Goal: Task Accomplishment & Management: Complete application form

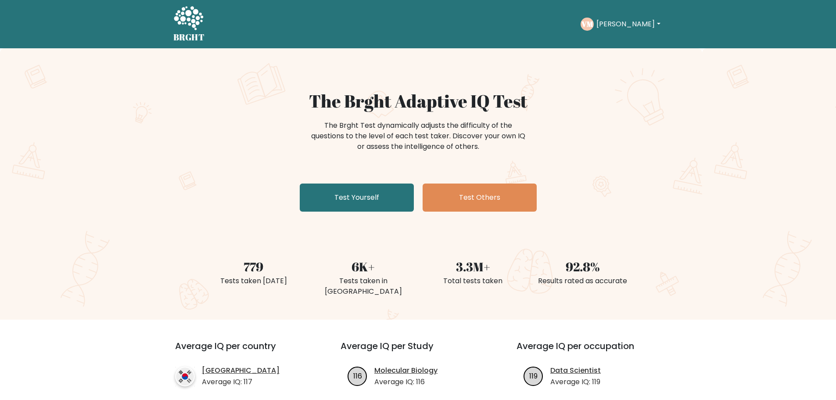
click at [630, 201] on div "The Brght Adaptive IQ Test The Brght Test dynamically adjusts the difficulty of…" at bounding box center [418, 152] width 439 height 125
click at [374, 202] on link "Test Yourself" at bounding box center [357, 197] width 114 height 28
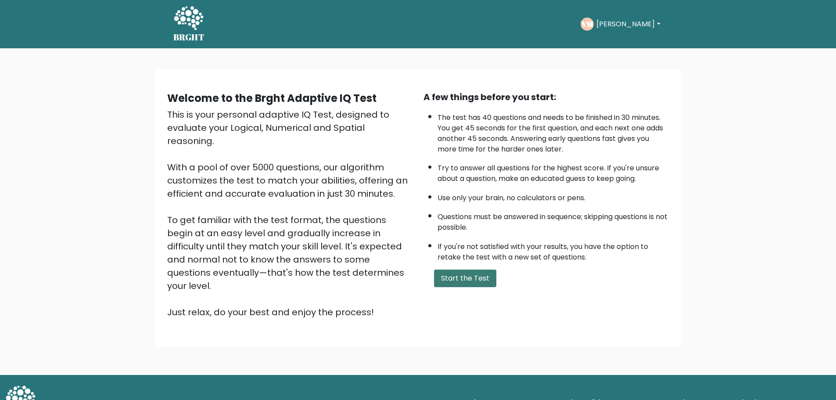
click at [456, 276] on button "Start the Test" at bounding box center [465, 278] width 62 height 18
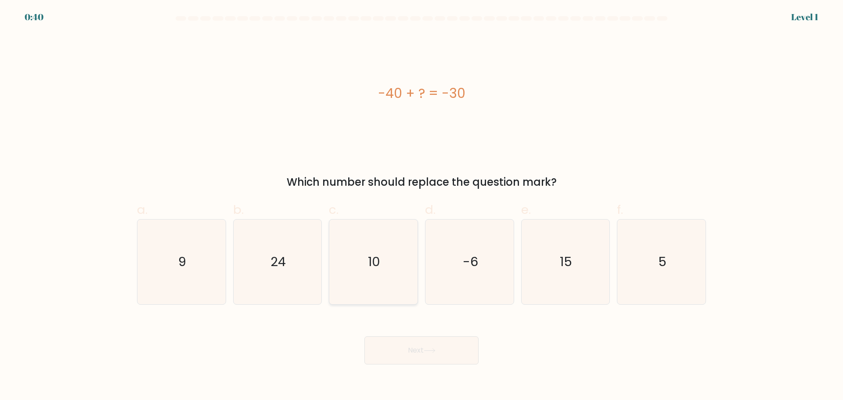
click at [393, 255] on icon "10" at bounding box center [373, 261] width 85 height 85
click at [421, 206] on input "c. 10" at bounding box center [421, 203] width 0 height 6
radio input "true"
click at [416, 350] on button "Next" at bounding box center [421, 350] width 114 height 28
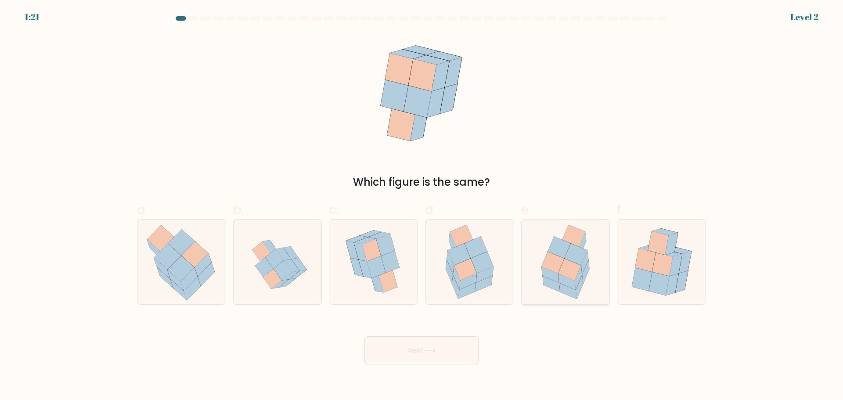
click at [586, 264] on icon at bounding box center [584, 262] width 7 height 24
click at [422, 206] on input "e." at bounding box center [421, 203] width 0 height 6
radio input "true"
click at [451, 355] on button "Next" at bounding box center [421, 350] width 114 height 28
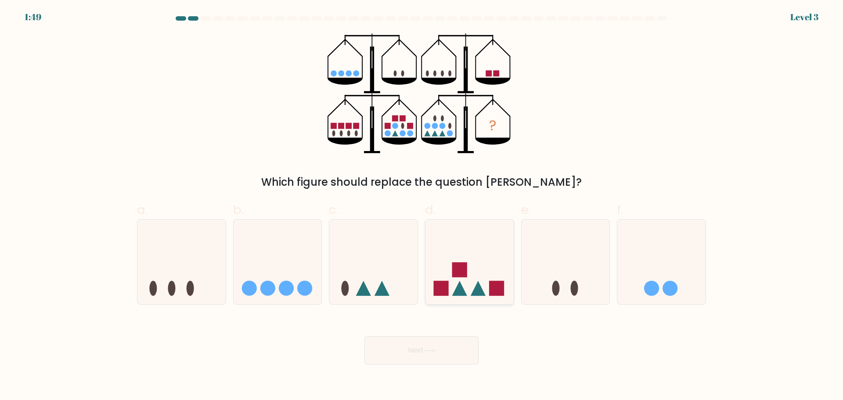
click at [484, 258] on icon at bounding box center [469, 261] width 88 height 73
click at [422, 206] on input "d." at bounding box center [421, 203] width 0 height 6
radio input "true"
click at [439, 345] on button "Next" at bounding box center [421, 350] width 114 height 28
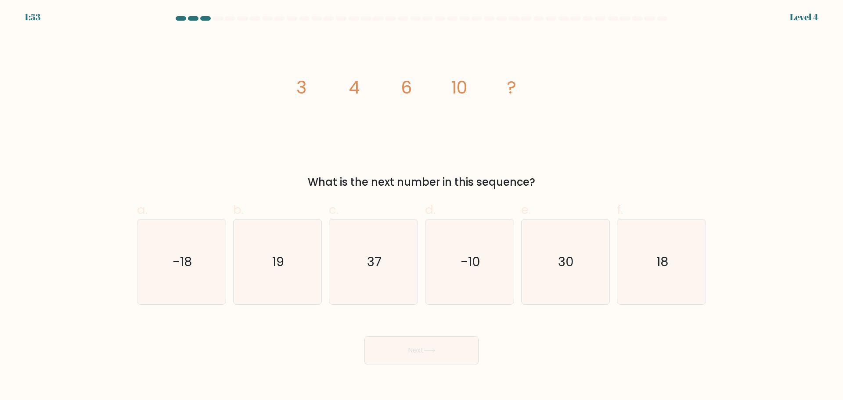
drag, startPoint x: 511, startPoint y: 182, endPoint x: 313, endPoint y: 176, distance: 198.9
click at [313, 176] on div "What is the next number in this sequence?" at bounding box center [421, 182] width 558 height 16
click at [374, 128] on icon "image/svg+xml 3 4 6 10 ?" at bounding box center [421, 93] width 263 height 120
drag, startPoint x: 294, startPoint y: 88, endPoint x: 529, endPoint y: 97, distance: 235.9
click at [529, 97] on icon "image/svg+xml 3 4 6 10 ?" at bounding box center [421, 93] width 263 height 120
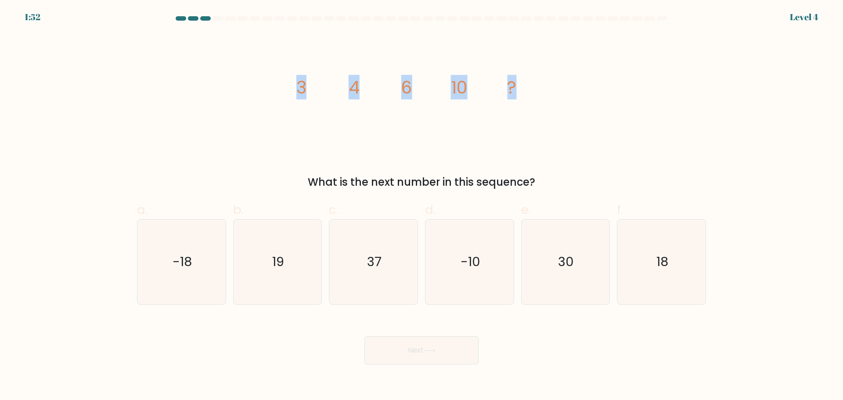
drag, startPoint x: 539, startPoint y: 119, endPoint x: 542, endPoint y: 122, distance: 4.5
click at [539, 119] on icon "image/svg+xml 3 4 6 10 ?" at bounding box center [421, 93] width 263 height 120
click at [543, 122] on icon "image/svg+xml 3 4 6 10 ?" at bounding box center [421, 93] width 263 height 120
click at [539, 137] on icon "image/svg+xml 3 4 6 10 ?" at bounding box center [421, 93] width 263 height 120
click at [637, 250] on icon "18" at bounding box center [661, 261] width 85 height 85
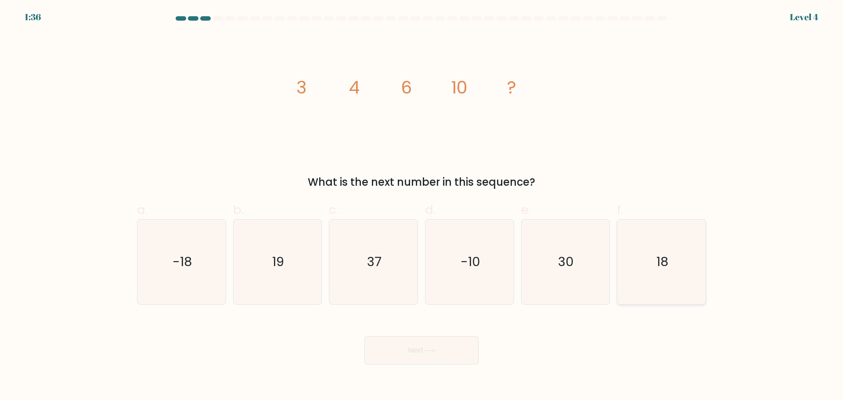
click at [422, 206] on input "f. 18" at bounding box center [421, 203] width 0 height 6
radio input "true"
click at [441, 353] on button "Next" at bounding box center [421, 350] width 114 height 28
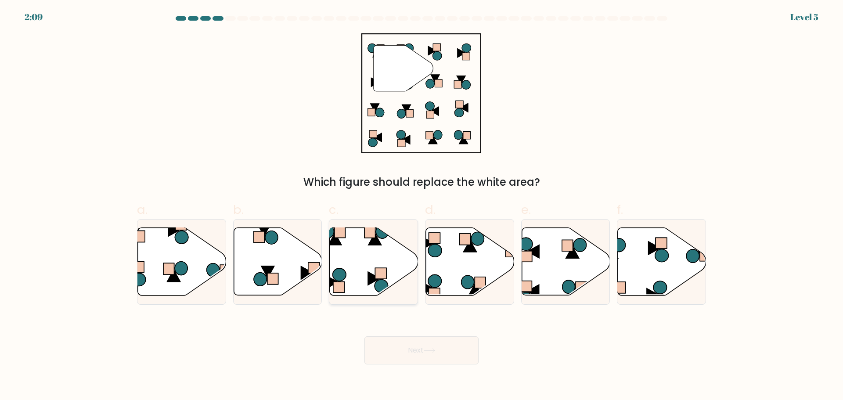
click at [359, 256] on icon at bounding box center [374, 261] width 88 height 68
click at [421, 206] on input "c." at bounding box center [421, 203] width 0 height 6
radio input "true"
click at [405, 352] on button "Next" at bounding box center [421, 350] width 114 height 28
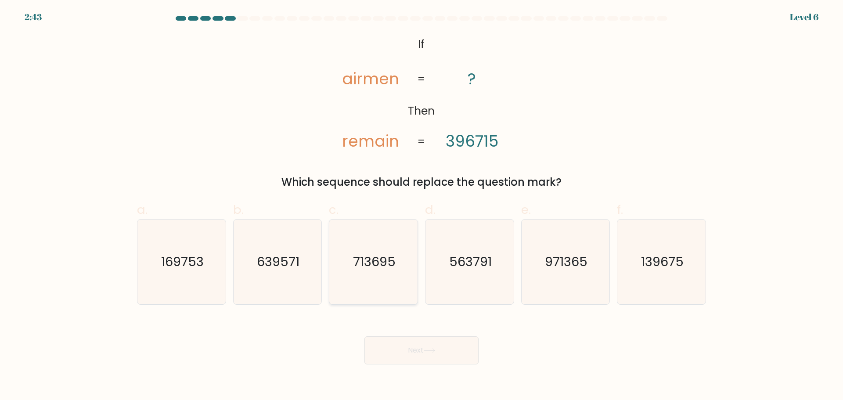
click at [381, 249] on icon "713695" at bounding box center [373, 261] width 85 height 85
click at [421, 206] on input "c. 713695" at bounding box center [421, 203] width 0 height 6
radio input "true"
click at [450, 353] on button "Next" at bounding box center [421, 350] width 114 height 28
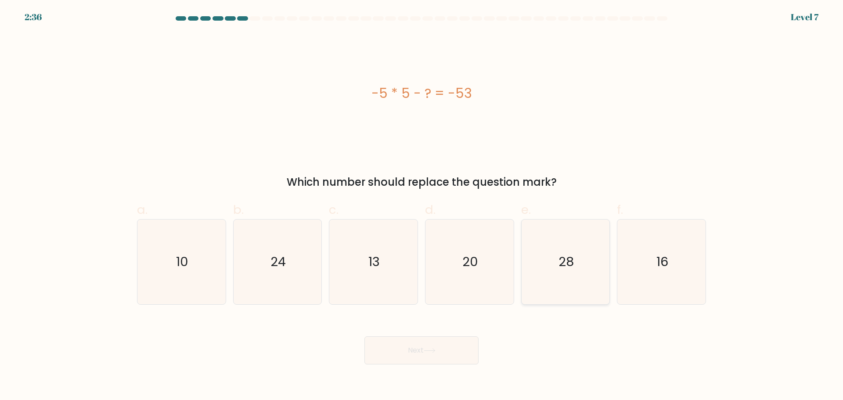
click at [573, 255] on text "28" at bounding box center [565, 262] width 15 height 18
click at [422, 206] on input "e. 28" at bounding box center [421, 203] width 0 height 6
radio input "true"
click at [459, 344] on button "Next" at bounding box center [421, 350] width 114 height 28
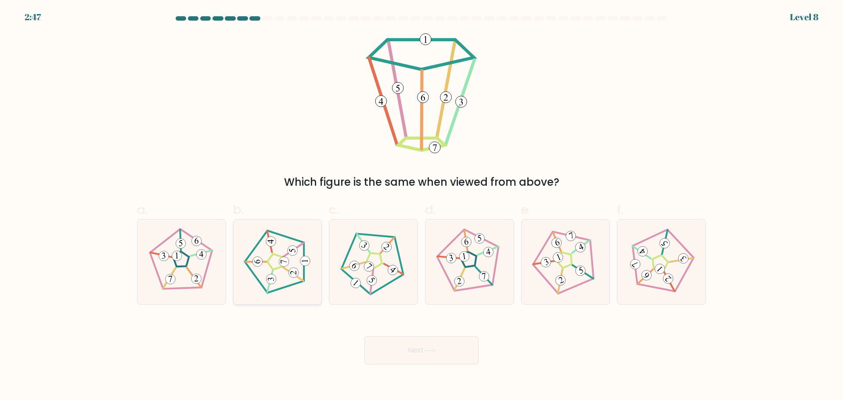
click at [287, 266] on icon at bounding box center [278, 262] width 68 height 68
click at [421, 206] on input "b." at bounding box center [421, 203] width 0 height 6
radio input "true"
click at [399, 353] on button "Next" at bounding box center [421, 350] width 114 height 28
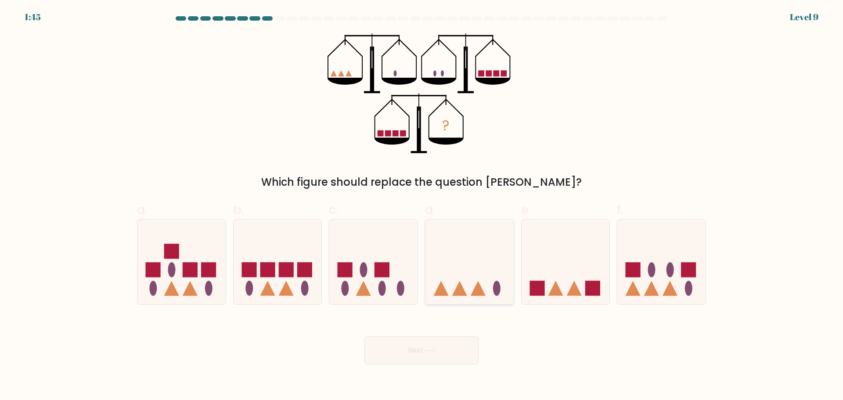
click at [483, 262] on icon at bounding box center [469, 261] width 88 height 73
click at [422, 206] on input "d." at bounding box center [421, 203] width 0 height 6
radio input "true"
click at [449, 346] on button "Next" at bounding box center [421, 350] width 114 height 28
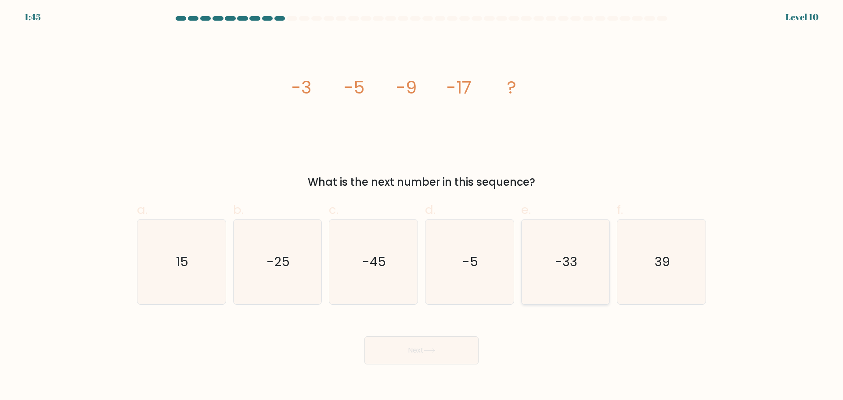
drag, startPoint x: 566, startPoint y: 260, endPoint x: 545, endPoint y: 264, distance: 21.8
click at [566, 260] on text "-33" at bounding box center [566, 262] width 22 height 18
click at [553, 288] on icon "-33" at bounding box center [565, 261] width 85 height 85
click at [422, 206] on input "e. -33" at bounding box center [421, 203] width 0 height 6
radio input "true"
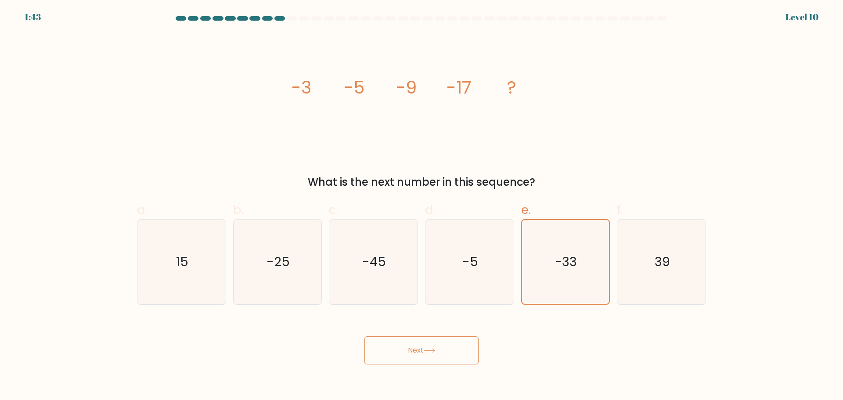
click at [449, 348] on button "Next" at bounding box center [421, 350] width 114 height 28
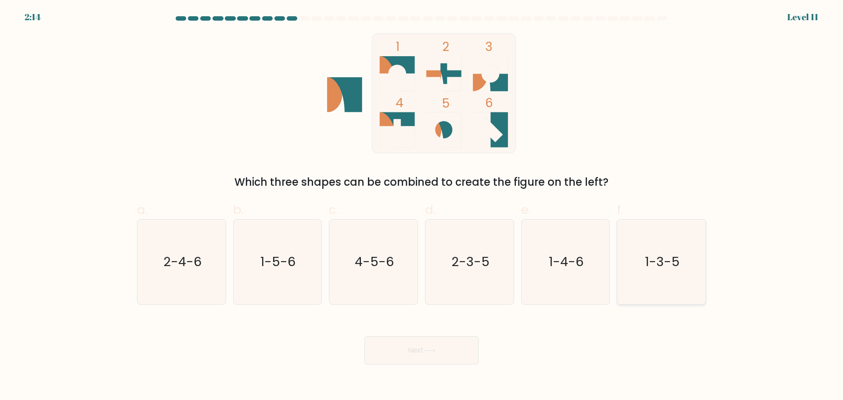
click at [657, 259] on text "1-3-5" at bounding box center [662, 262] width 35 height 18
click at [422, 206] on input "f. 1-3-5" at bounding box center [421, 203] width 0 height 6
radio input "true"
click at [453, 356] on button "Next" at bounding box center [421, 350] width 114 height 28
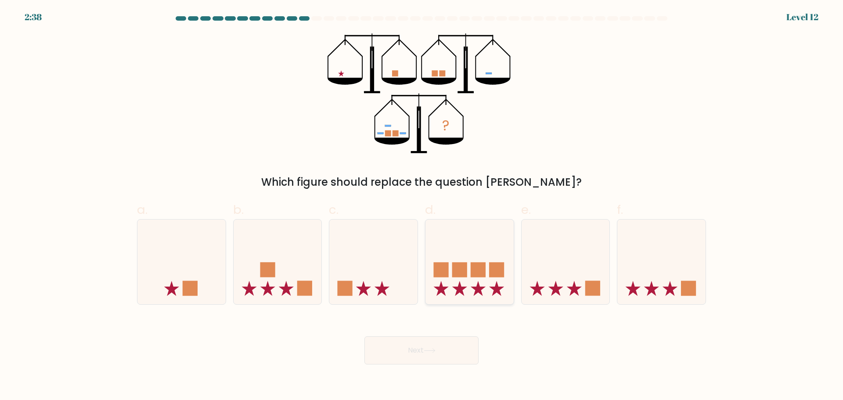
click at [478, 252] on icon at bounding box center [469, 261] width 88 height 73
click at [422, 206] on input "d." at bounding box center [421, 203] width 0 height 6
radio input "true"
click at [461, 346] on button "Next" at bounding box center [421, 350] width 114 height 28
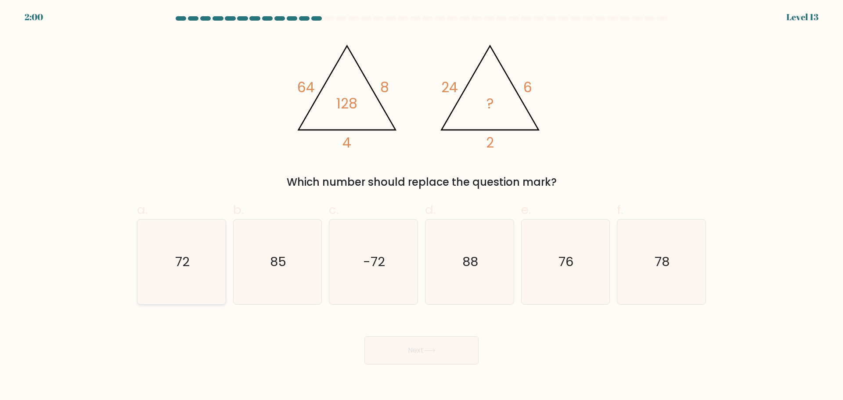
click at [178, 235] on icon "72" at bounding box center [181, 261] width 85 height 85
click at [421, 206] on input "a. 72" at bounding box center [421, 203] width 0 height 6
radio input "true"
click at [395, 358] on button "Next" at bounding box center [421, 350] width 114 height 28
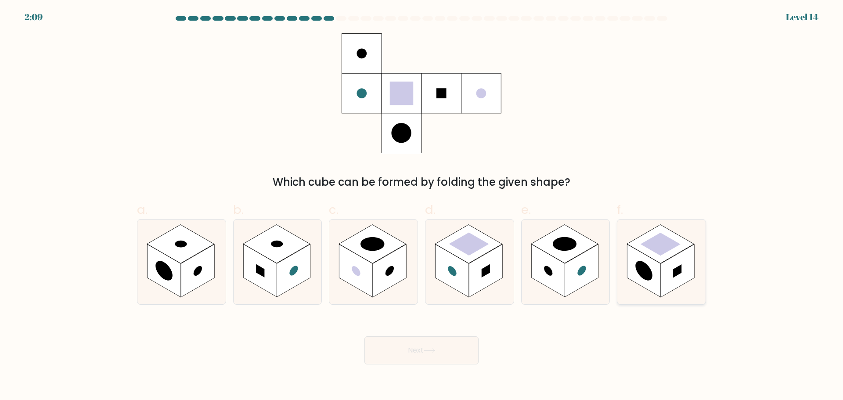
click at [668, 273] on rect at bounding box center [677, 270] width 33 height 53
click at [422, 206] on input "f." at bounding box center [421, 203] width 0 height 6
radio input "true"
click at [427, 356] on button "Next" at bounding box center [421, 350] width 114 height 28
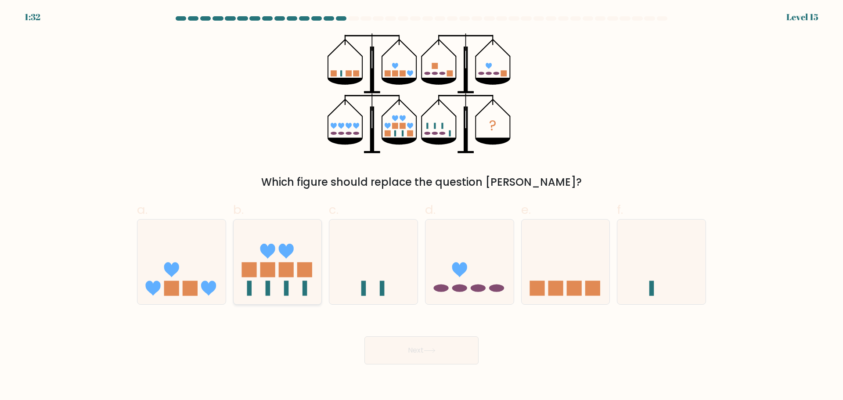
click at [267, 269] on rect at bounding box center [267, 269] width 15 height 15
click at [421, 206] on input "b." at bounding box center [421, 203] width 0 height 6
radio input "true"
click at [431, 358] on button "Next" at bounding box center [421, 350] width 114 height 28
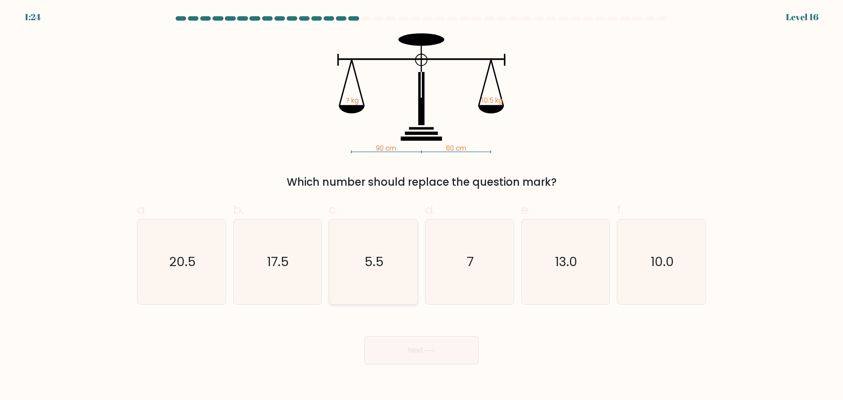
click at [383, 252] on icon "5.5" at bounding box center [373, 261] width 85 height 85
click at [421, 206] on input "c. 5.5" at bounding box center [421, 203] width 0 height 6
radio input "true"
click at [434, 357] on button "Next" at bounding box center [421, 350] width 114 height 28
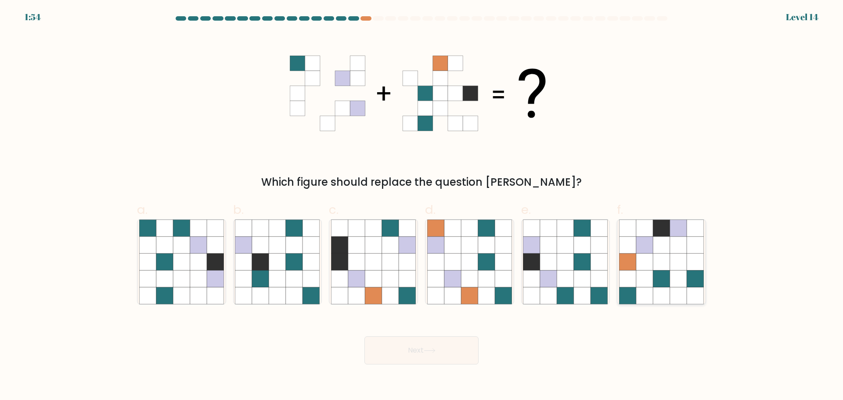
click at [679, 277] on icon at bounding box center [678, 278] width 17 height 17
click at [422, 206] on input "f." at bounding box center [421, 203] width 0 height 6
radio input "true"
click at [458, 352] on button "Next" at bounding box center [421, 350] width 114 height 28
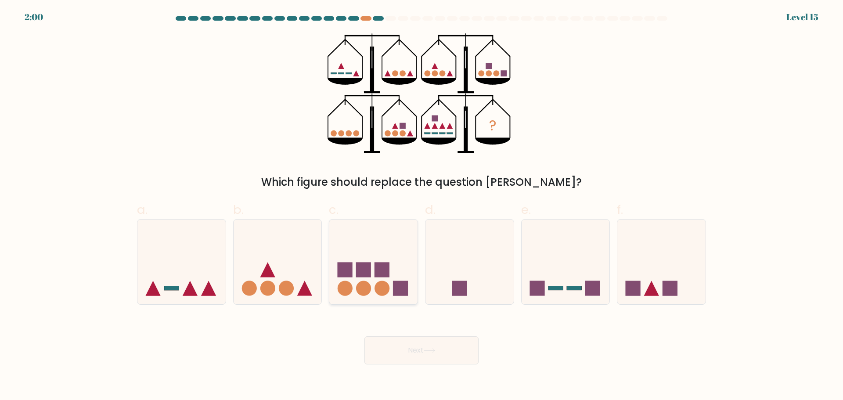
click at [377, 284] on icon at bounding box center [373, 261] width 88 height 73
click at [421, 206] on input "c." at bounding box center [421, 203] width 0 height 6
radio input "true"
click at [412, 346] on button "Next" at bounding box center [421, 350] width 114 height 28
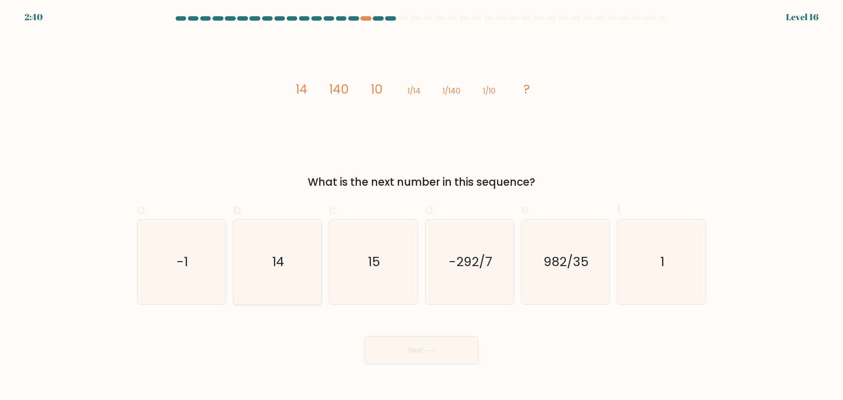
click at [305, 251] on icon "14" at bounding box center [277, 261] width 85 height 85
click at [421, 206] on input "b. 14" at bounding box center [421, 203] width 0 height 6
radio input "true"
click at [657, 274] on icon "1" at bounding box center [661, 261] width 85 height 85
click at [422, 206] on input "f. 1" at bounding box center [421, 203] width 0 height 6
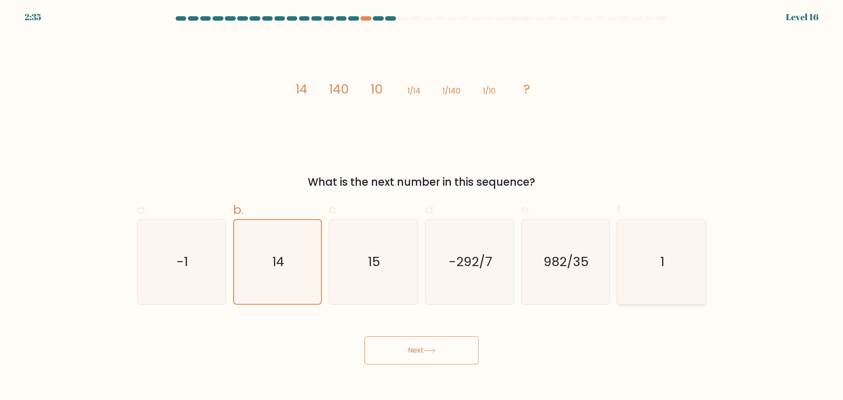
radio input "true"
click at [444, 345] on button "Next" at bounding box center [421, 350] width 114 height 28
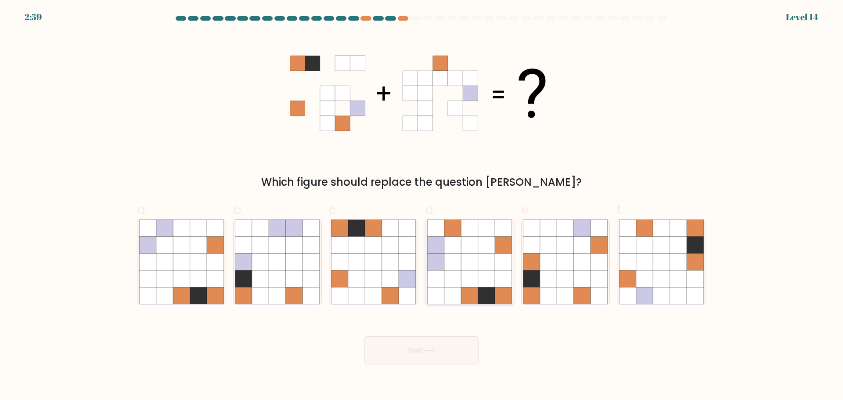
click at [491, 299] on icon at bounding box center [486, 295] width 17 height 17
click at [422, 206] on input "d." at bounding box center [421, 203] width 0 height 6
radio input "true"
click at [455, 345] on button "Next" at bounding box center [421, 350] width 114 height 28
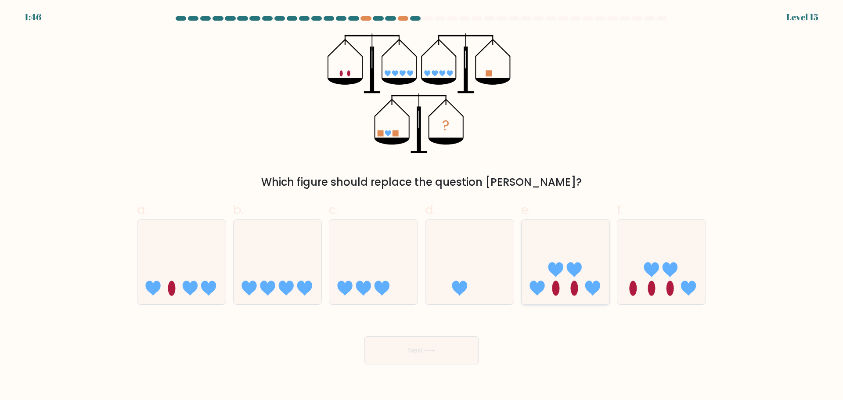
click at [587, 287] on icon at bounding box center [592, 288] width 15 height 15
click at [422, 206] on input "e." at bounding box center [421, 203] width 0 height 6
radio input "true"
click at [434, 361] on button "Next" at bounding box center [421, 350] width 114 height 28
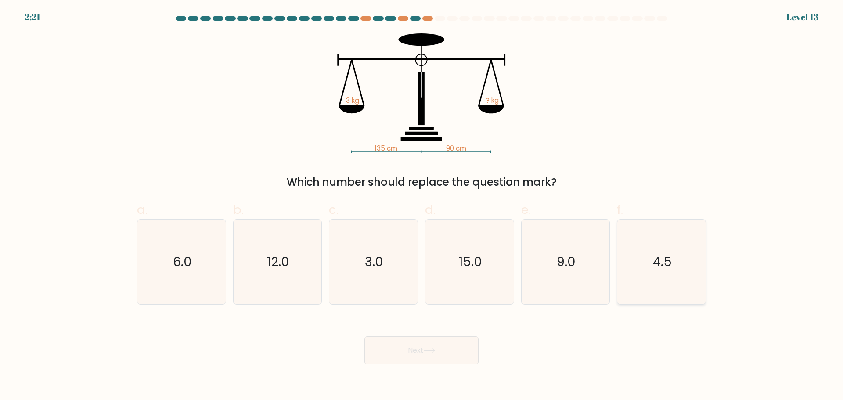
click at [666, 283] on icon "4.5" at bounding box center [661, 261] width 85 height 85
click at [422, 206] on input "f. 4.5" at bounding box center [421, 203] width 0 height 6
radio input "true"
click at [452, 352] on button "Next" at bounding box center [421, 350] width 114 height 28
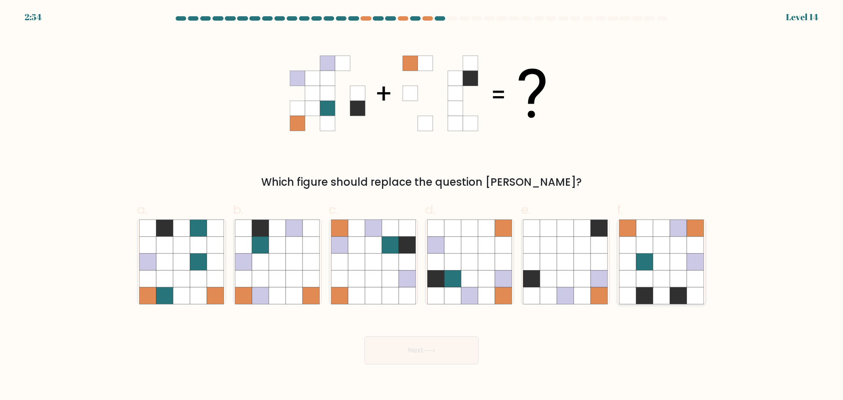
click at [656, 255] on icon at bounding box center [661, 261] width 17 height 17
click at [422, 206] on input "f." at bounding box center [421, 203] width 0 height 6
radio input "true"
click at [438, 348] on button "Next" at bounding box center [421, 350] width 114 height 28
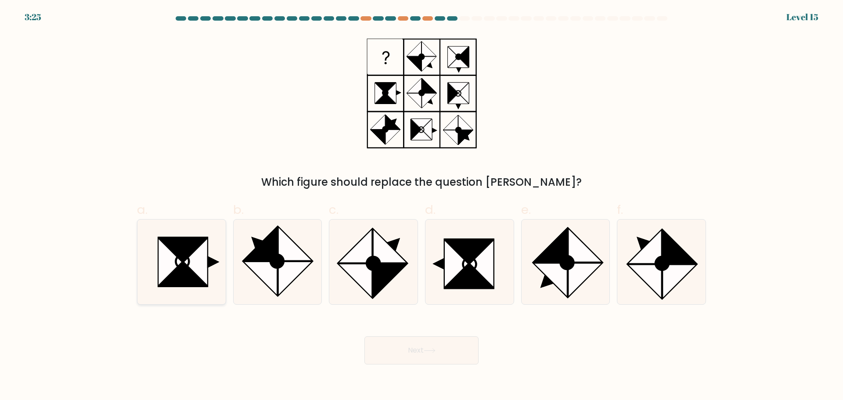
click at [177, 250] on icon at bounding box center [183, 249] width 48 height 24
click at [421, 206] on input "a." at bounding box center [421, 203] width 0 height 6
radio input "true"
click at [410, 354] on button "Next" at bounding box center [421, 350] width 114 height 28
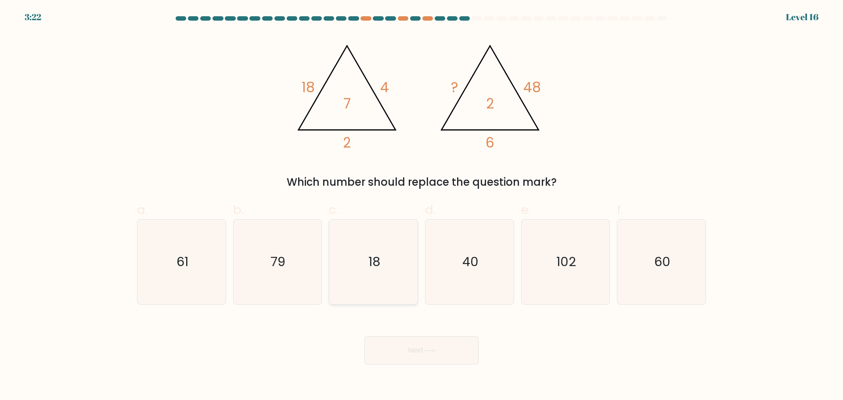
click at [380, 254] on text "18" at bounding box center [374, 262] width 12 height 18
click at [421, 206] on input "c. 18" at bounding box center [421, 203] width 0 height 6
radio input "true"
click at [408, 346] on button "Next" at bounding box center [421, 350] width 114 height 28
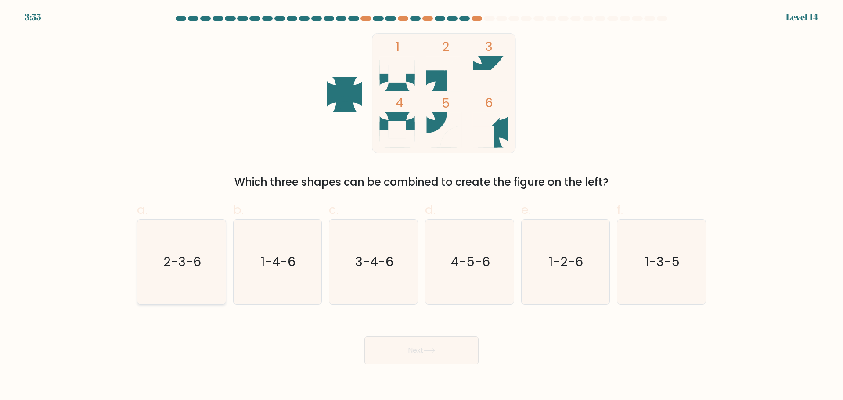
click at [168, 241] on icon "2-3-6" at bounding box center [181, 261] width 85 height 85
click at [421, 206] on input "a. 2-3-6" at bounding box center [421, 203] width 0 height 6
radio input "true"
click at [424, 360] on button "Next" at bounding box center [421, 350] width 114 height 28
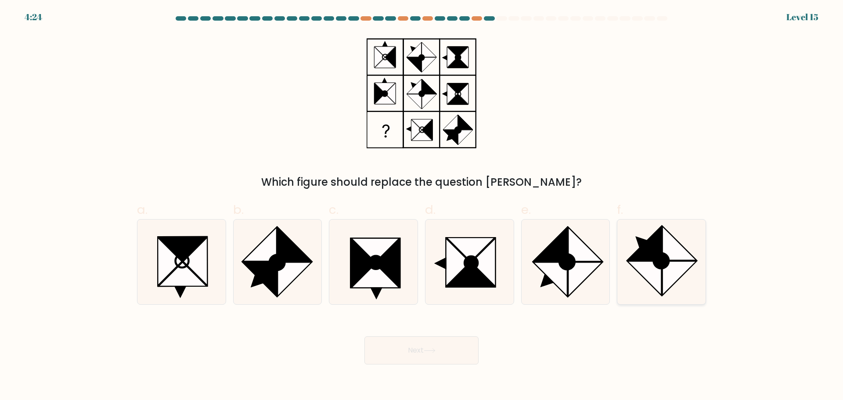
click at [666, 249] on icon at bounding box center [679, 243] width 34 height 34
click at [422, 206] on input "f." at bounding box center [421, 203] width 0 height 6
radio input "true"
click at [459, 350] on button "Next" at bounding box center [421, 350] width 114 height 28
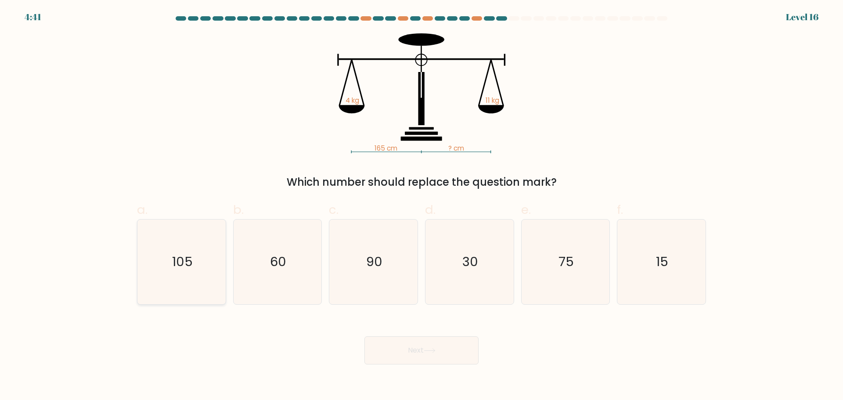
click at [202, 252] on icon "105" at bounding box center [181, 261] width 85 height 85
click at [421, 206] on input "a. 105" at bounding box center [421, 203] width 0 height 6
radio input "true"
click at [529, 273] on icon "75" at bounding box center [565, 261] width 85 height 85
click at [422, 206] on input "e. 75" at bounding box center [421, 203] width 0 height 6
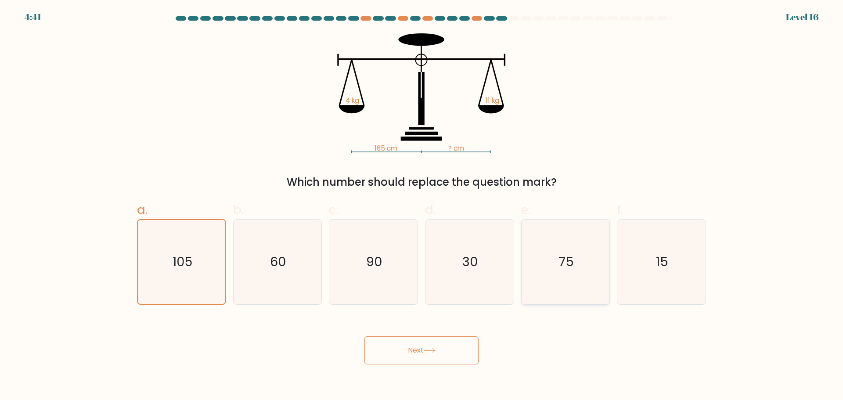
radio input "true"
click at [444, 349] on button "Next" at bounding box center [421, 350] width 114 height 28
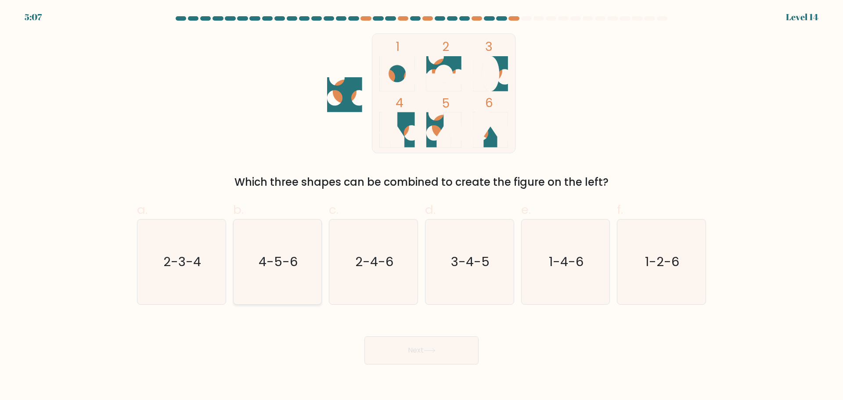
click at [284, 254] on text "4-5-6" at bounding box center [278, 262] width 39 height 18
click at [421, 206] on input "b. 4-5-6" at bounding box center [421, 203] width 0 height 6
radio input "true"
click at [435, 350] on icon at bounding box center [429, 350] width 11 height 4
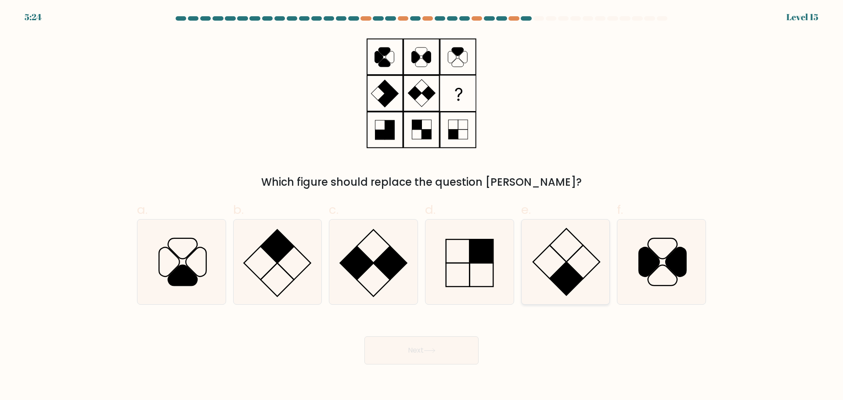
click at [550, 255] on icon at bounding box center [565, 261] width 85 height 85
click at [422, 206] on input "e." at bounding box center [421, 203] width 0 height 6
radio input "true"
click at [438, 347] on button "Next" at bounding box center [421, 350] width 114 height 28
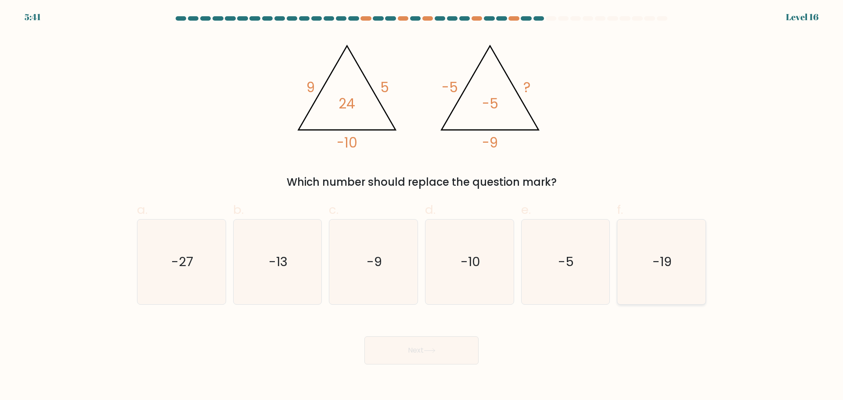
click at [642, 221] on icon "-19" at bounding box center [661, 261] width 85 height 85
click at [422, 206] on input "f. -19" at bounding box center [421, 203] width 0 height 6
radio input "true"
click at [436, 346] on button "Next" at bounding box center [421, 350] width 114 height 28
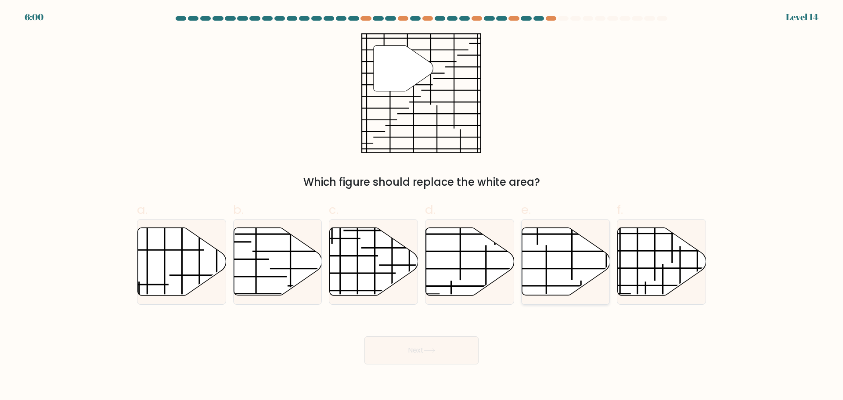
click at [562, 243] on icon at bounding box center [565, 261] width 88 height 68
click at [422, 206] on input "e." at bounding box center [421, 203] width 0 height 6
radio input "true"
click at [459, 346] on button "Next" at bounding box center [421, 350] width 114 height 28
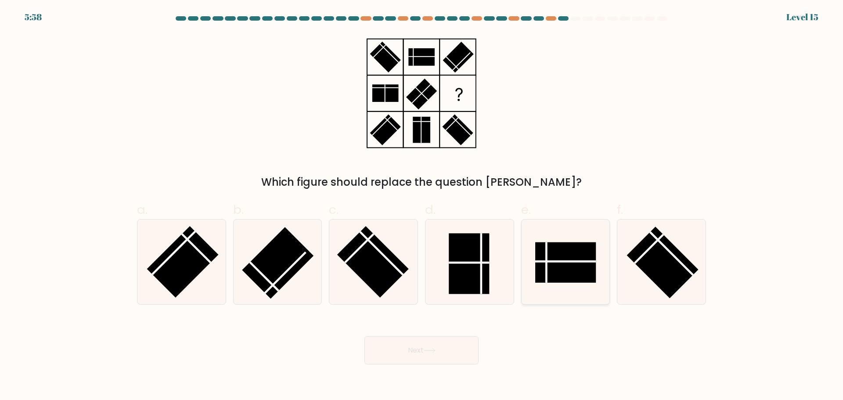
click at [538, 263] on rect at bounding box center [565, 262] width 61 height 40
click at [422, 206] on input "e." at bounding box center [421, 203] width 0 height 6
radio input "true"
click at [425, 348] on button "Next" at bounding box center [421, 350] width 114 height 28
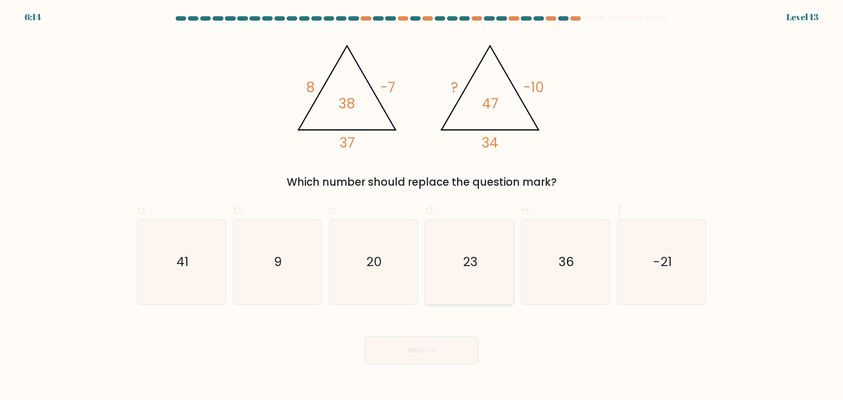
click at [483, 250] on icon "23" at bounding box center [469, 261] width 85 height 85
click at [422, 206] on input "d. 23" at bounding box center [421, 203] width 0 height 6
radio input "true"
click at [434, 354] on button "Next" at bounding box center [421, 350] width 114 height 28
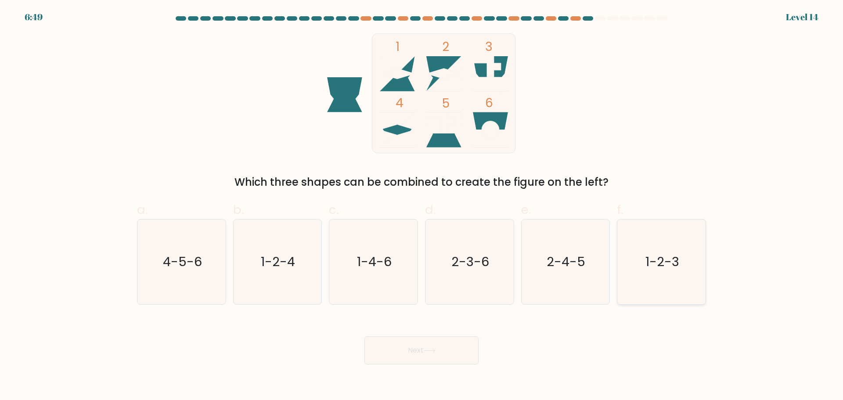
click at [656, 266] on text "1-2-3" at bounding box center [662, 262] width 34 height 18
click at [422, 206] on input "f. 1-2-3" at bounding box center [421, 203] width 0 height 6
radio input "true"
click at [443, 356] on button "Next" at bounding box center [421, 350] width 114 height 28
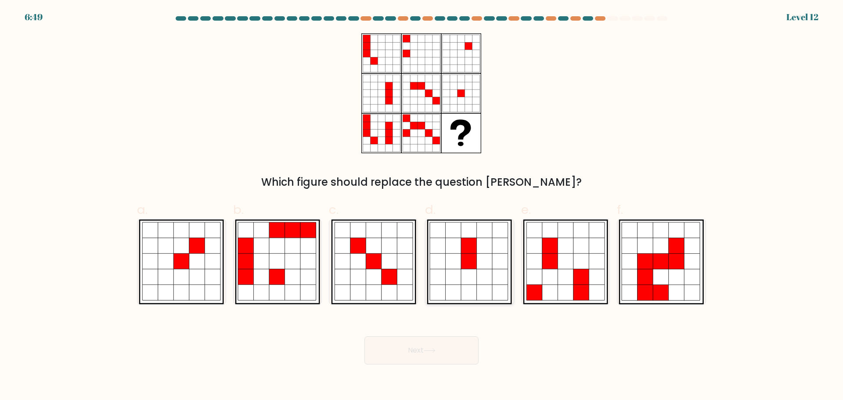
click at [466, 255] on icon at bounding box center [469, 261] width 16 height 16
click at [422, 206] on input "d." at bounding box center [421, 203] width 0 height 6
radio input "true"
click at [452, 348] on button "Next" at bounding box center [421, 350] width 114 height 28
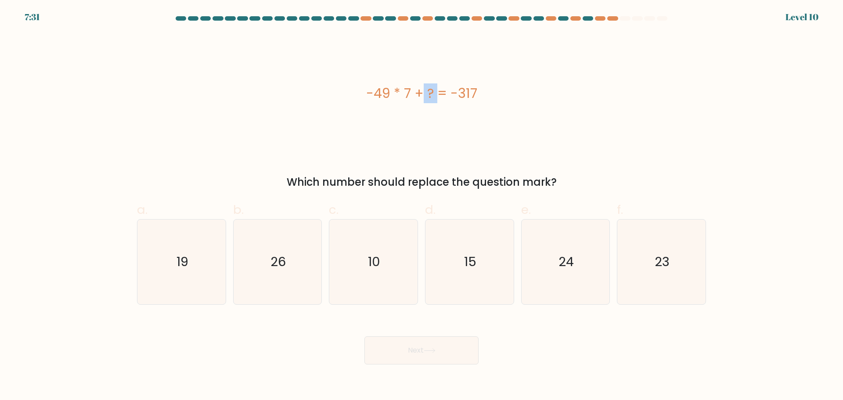
drag, startPoint x: 369, startPoint y: 90, endPoint x: 387, endPoint y: 98, distance: 19.5
click at [386, 98] on div "-49 * 7 + ? = -317" at bounding box center [421, 93] width 569 height 20
click at [405, 92] on div "-49 * 7 + ? = -317" at bounding box center [421, 93] width 569 height 20
drag, startPoint x: 406, startPoint y: 93, endPoint x: 410, endPoint y: 96, distance: 4.7
click at [409, 95] on div "-49 * 7 + ? = -317" at bounding box center [421, 93] width 569 height 20
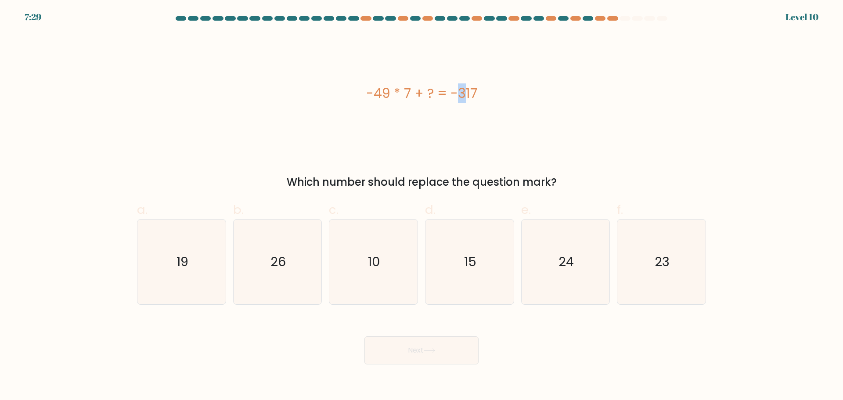
click at [407, 115] on div "-49 * 7 + ? = -317" at bounding box center [421, 93] width 569 height 120
click at [403, 119] on div "-49 * 7 + ? = -317" at bounding box center [421, 93] width 569 height 120
click at [294, 259] on icon "26" at bounding box center [277, 261] width 85 height 85
click at [421, 206] on input "b. 26" at bounding box center [421, 203] width 0 height 6
radio input "true"
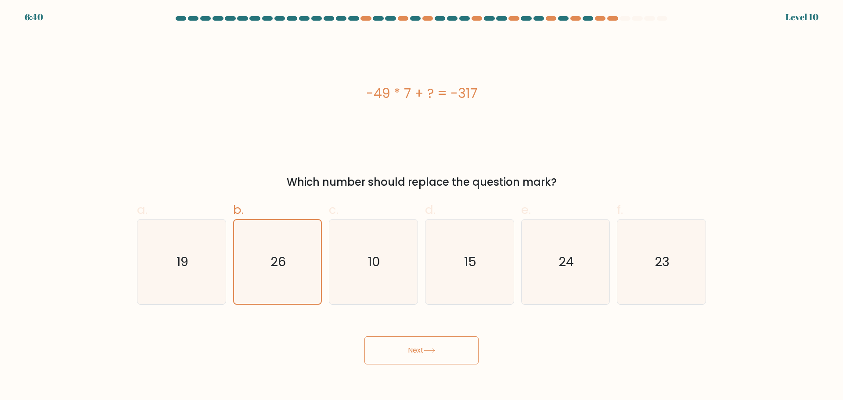
click at [395, 348] on button "Next" at bounding box center [421, 350] width 114 height 28
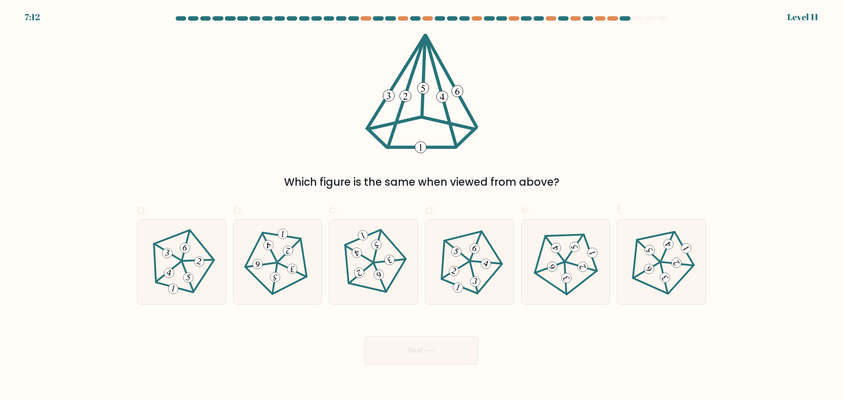
drag, startPoint x: 267, startPoint y: 270, endPoint x: 376, endPoint y: 318, distance: 118.7
click at [268, 270] on icon at bounding box center [278, 262] width 68 height 68
click at [421, 206] on input "b." at bounding box center [421, 203] width 0 height 6
radio input "true"
click at [421, 352] on button "Next" at bounding box center [421, 350] width 114 height 28
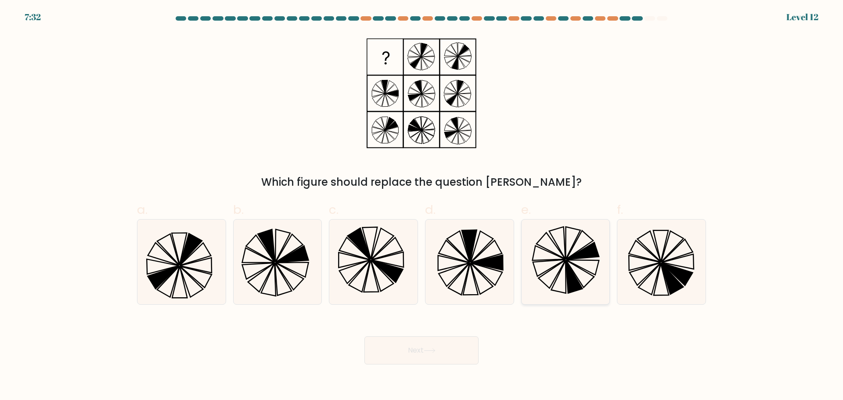
click at [580, 252] on icon at bounding box center [582, 250] width 32 height 17
click at [422, 206] on input "e." at bounding box center [421, 203] width 0 height 6
radio input "true"
click at [441, 350] on button "Next" at bounding box center [421, 350] width 114 height 28
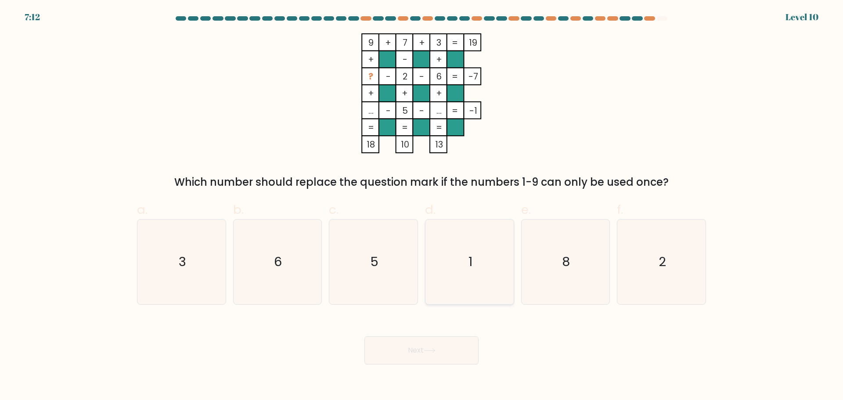
click at [496, 266] on icon "1" at bounding box center [469, 261] width 85 height 85
click at [422, 206] on input "d. 1" at bounding box center [421, 203] width 0 height 6
radio input "true"
click at [447, 343] on button "Next" at bounding box center [421, 350] width 114 height 28
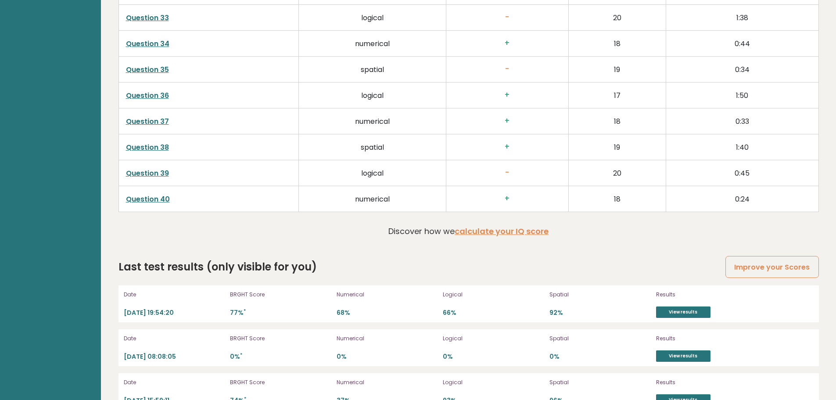
scroll to position [2370, 0]
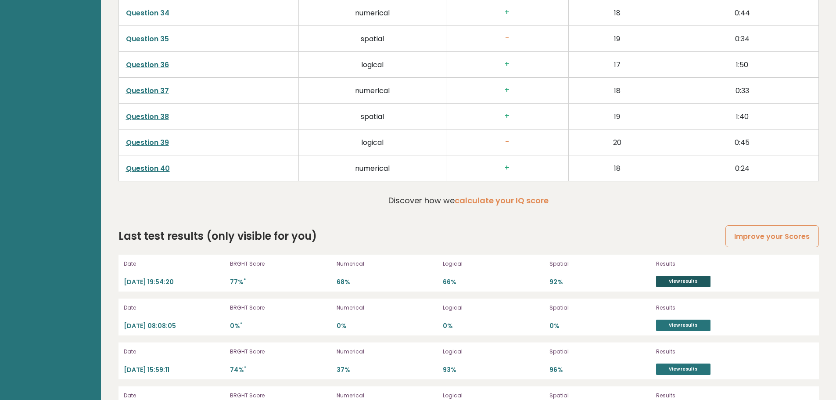
click at [681, 279] on link "View results" at bounding box center [683, 281] width 54 height 11
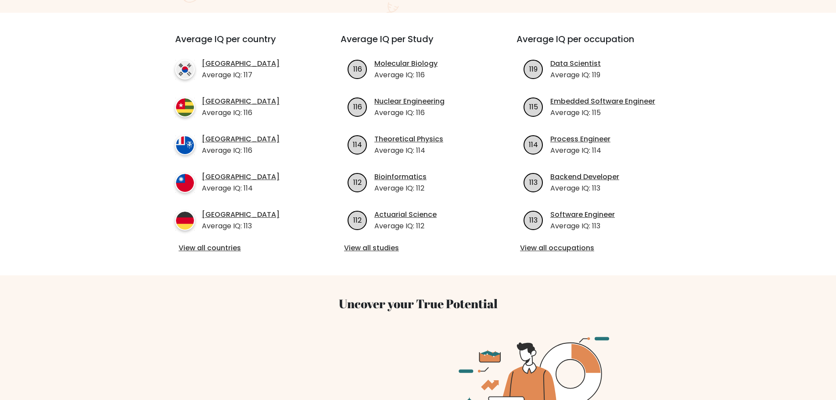
scroll to position [307, 0]
click at [217, 242] on link "View all countries" at bounding box center [242, 247] width 127 height 11
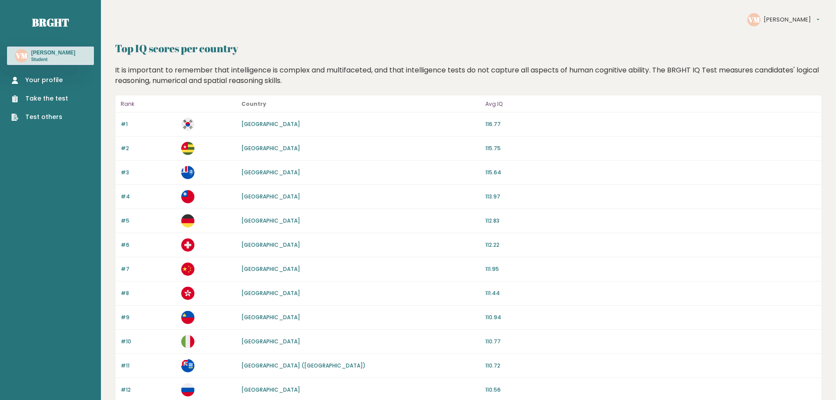
drag, startPoint x: 335, startPoint y: 86, endPoint x: 339, endPoint y: 83, distance: 5.3
